Goal: Complete application form: Complete application form

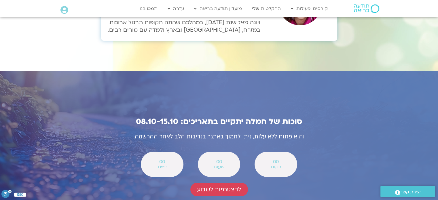
scroll to position [1970, 0]
click at [204, 186] on span "להצטרפות לשבוע" at bounding box center [219, 189] width 44 height 7
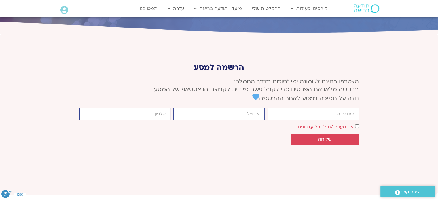
scroll to position [2154, 0]
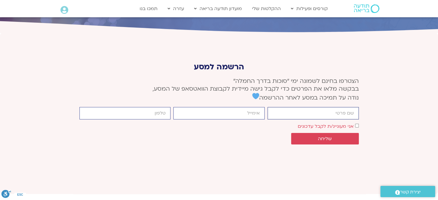
click at [325, 107] on input "firstname" at bounding box center [313, 113] width 91 height 12
type input "[PERSON_NAME]"
click at [247, 107] on input "email" at bounding box center [218, 113] width 91 height 12
type input "[EMAIL_ADDRESS][DOMAIN_NAME]"
click at [150, 107] on input "cellphone" at bounding box center [124, 113] width 91 height 12
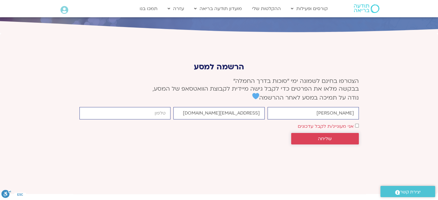
click at [321, 136] on span "שליחה" at bounding box center [325, 138] width 14 height 5
click at [138, 107] on input "cellphone" at bounding box center [124, 113] width 91 height 12
type input "0526041669"
click at [316, 136] on span "שליחה" at bounding box center [325, 138] width 54 height 5
click at [329, 136] on span "שליחה" at bounding box center [325, 138] width 14 height 5
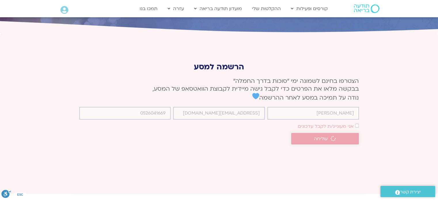
scroll to position [2150, 0]
